Goal: Transaction & Acquisition: Purchase product/service

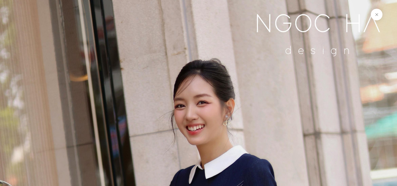
scroll to position [116, 0]
click at [374, 16] on button at bounding box center [377, 15] width 12 height 12
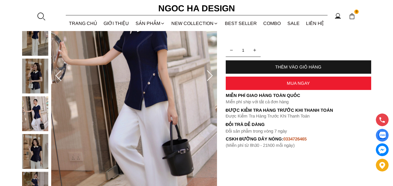
click at [42, 17] on div at bounding box center [41, 16] width 9 height 9
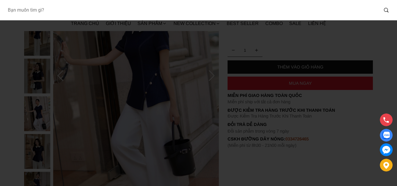
click at [79, 11] on input "Input search Bạn muốn tìm gì?" at bounding box center [191, 9] width 376 height 13
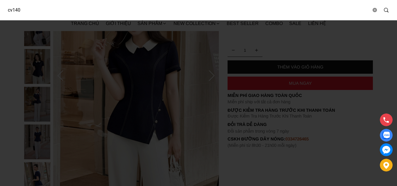
type input "cv140"
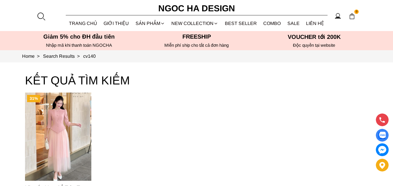
scroll to position [58, 0]
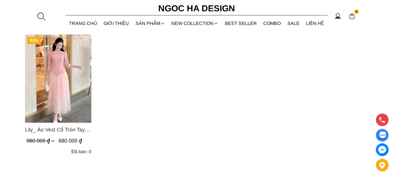
click at [61, 79] on img "Product image - Lily_ Áo Vest Cổ Tròn Tay Lừng Mix Chân Váy Lưới Màu Hồng A1082…" at bounding box center [58, 79] width 66 height 88
